Goal: Task Accomplishment & Management: Use online tool/utility

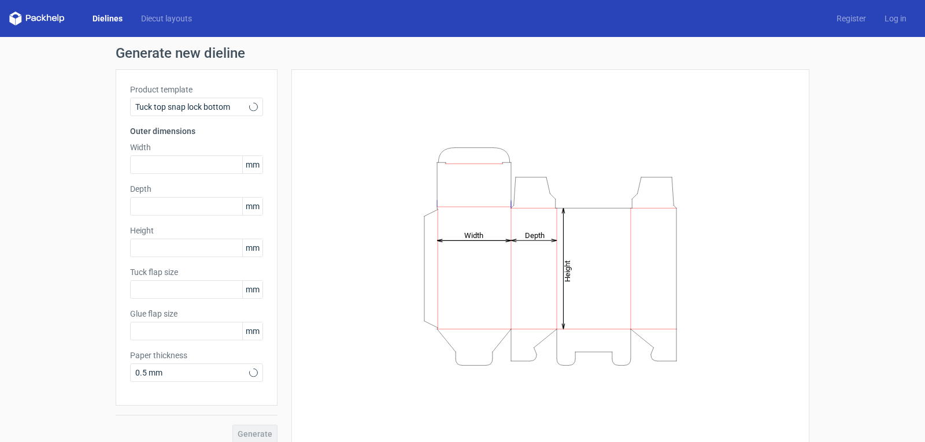
type input "15"
type input "10"
click at [158, 162] on input "text" at bounding box center [196, 164] width 133 height 18
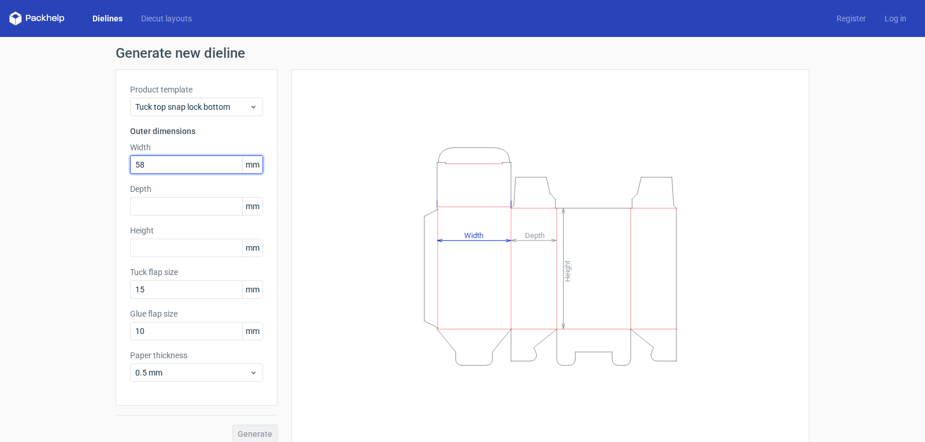
type input "58"
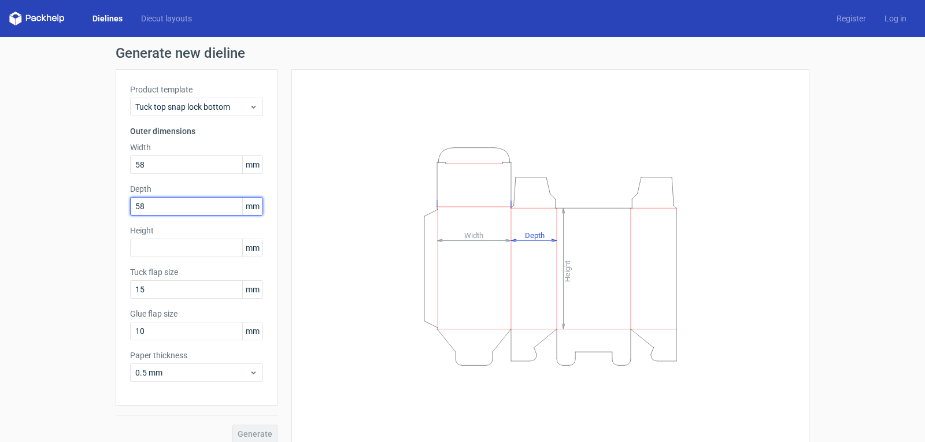
type input "58"
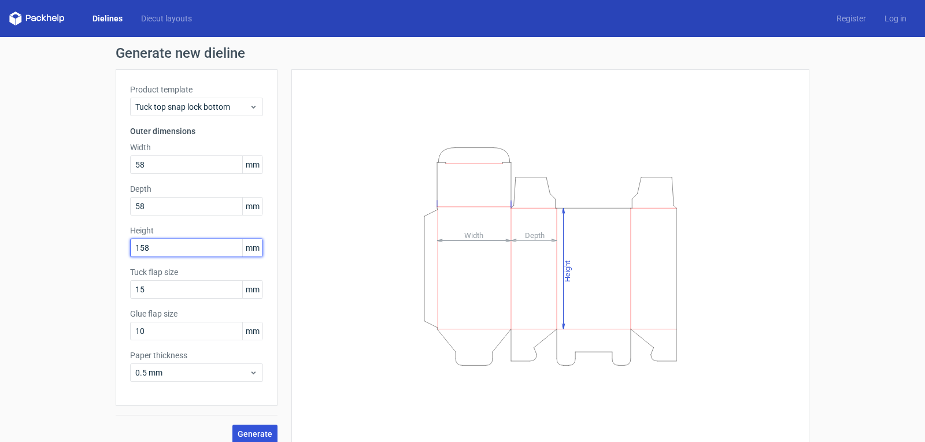
type input "158"
click at [258, 430] on span "Generate" at bounding box center [254, 434] width 35 height 8
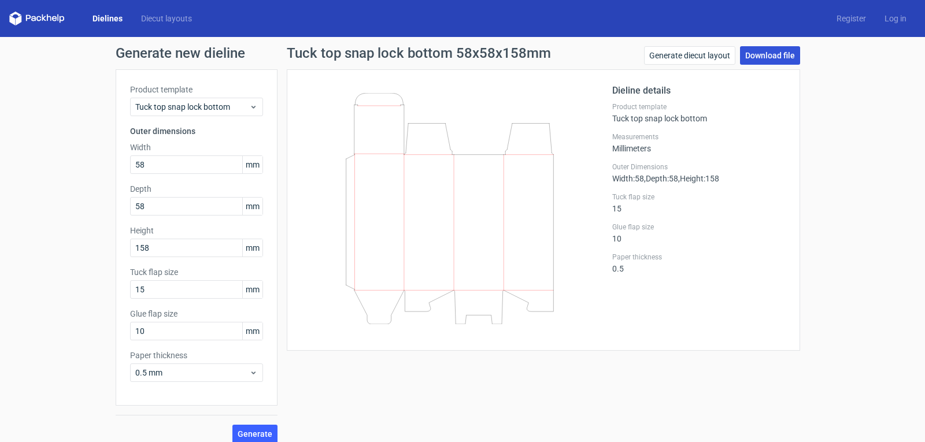
click at [772, 55] on link "Download file" at bounding box center [770, 55] width 60 height 18
click at [469, 225] on icon at bounding box center [449, 208] width 279 height 231
